Goal: Task Accomplishment & Management: Manage account settings

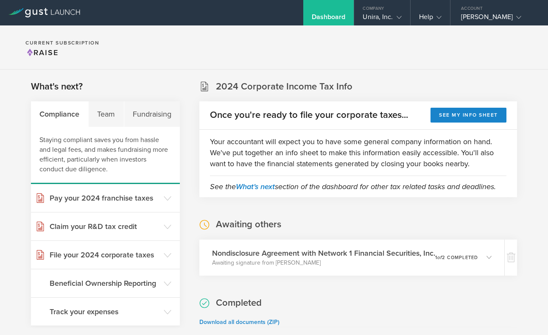
scroll to position [105, 0]
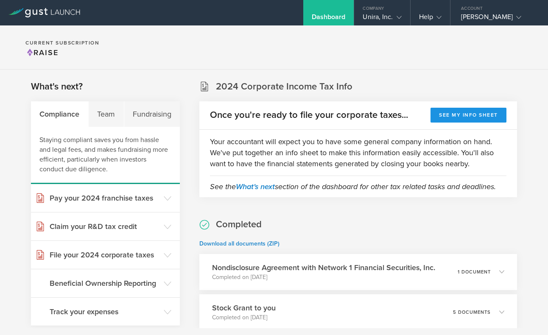
click at [471, 115] on button "See my info sheet" at bounding box center [469, 115] width 76 height 15
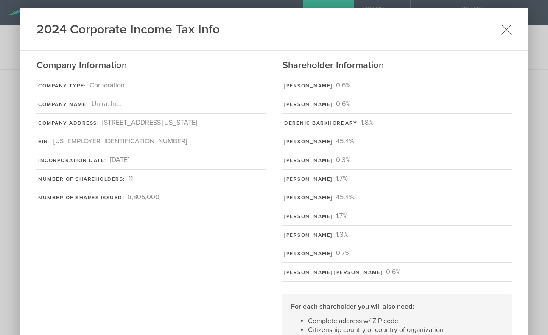
click at [506, 32] on icon at bounding box center [506, 29] width 11 height 11
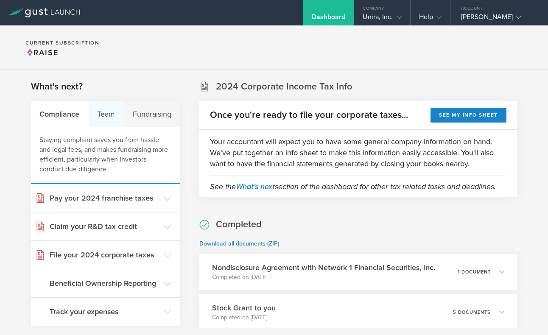
click at [112, 118] on div "Team" at bounding box center [107, 113] width 36 height 25
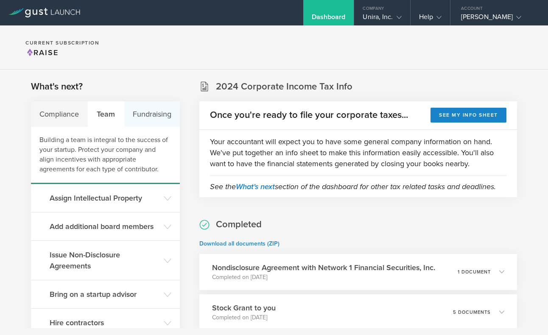
click at [151, 118] on div "Fundraising" at bounding box center [152, 113] width 56 height 25
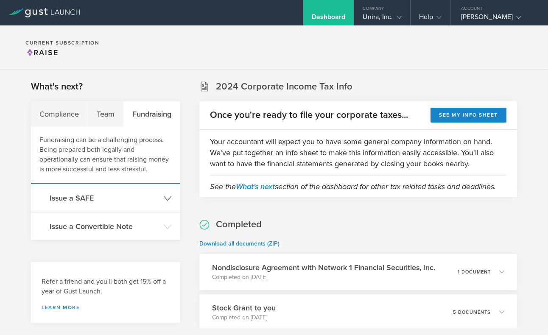
click at [139, 207] on header "Issue a SAFE" at bounding box center [105, 198] width 149 height 28
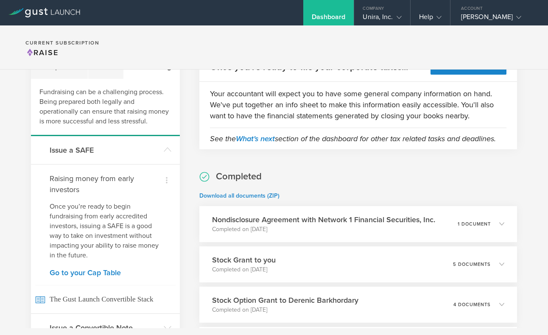
scroll to position [49, 0]
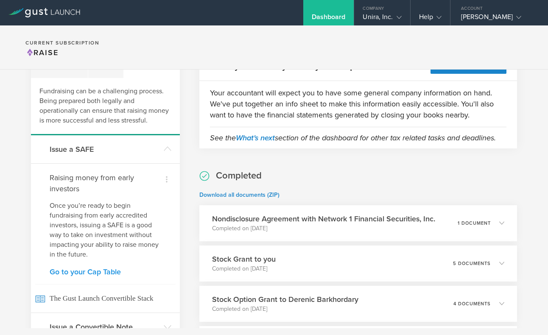
click at [106, 272] on link "Go to your Cap Table" at bounding box center [106, 272] width 112 height 8
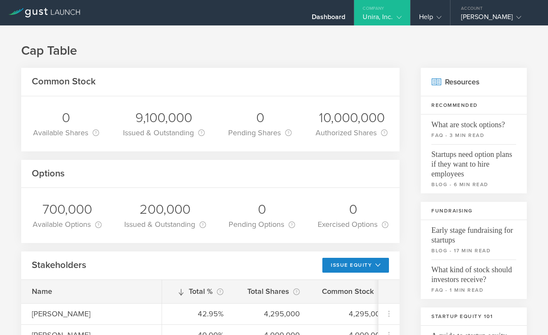
click at [372, 19] on div "Unira, Inc." at bounding box center [382, 19] width 39 height 13
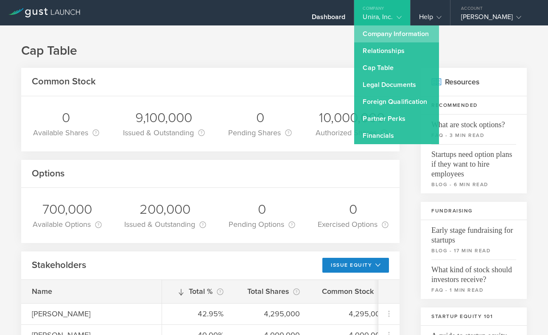
click at [377, 34] on link "Company Information" at bounding box center [396, 33] width 85 height 17
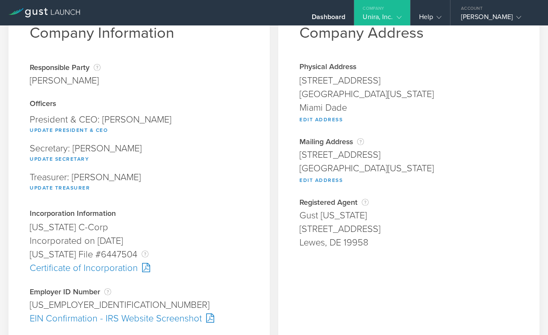
scroll to position [34, 0]
